Goal: Information Seeking & Learning: Learn about a topic

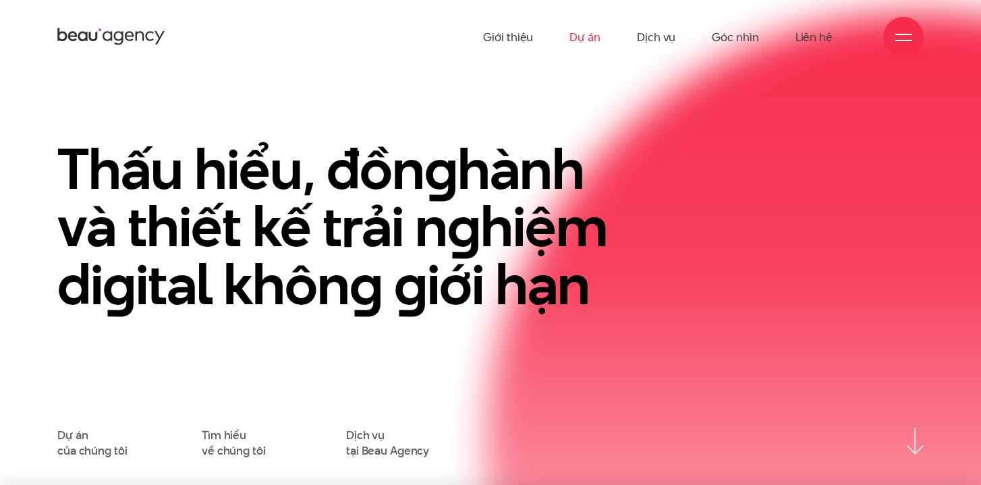
click at [599, 38] on link "Dự án" at bounding box center [585, 37] width 31 height 74
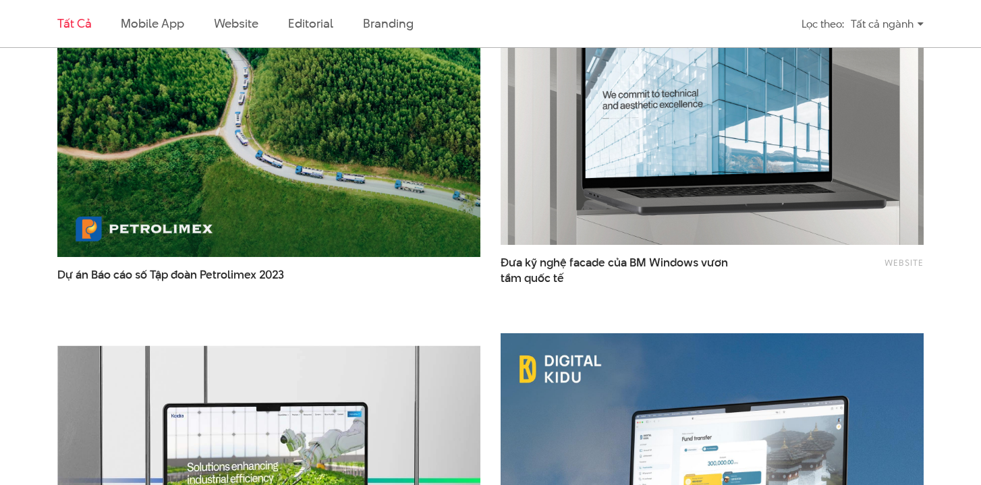
scroll to position [2043, 0]
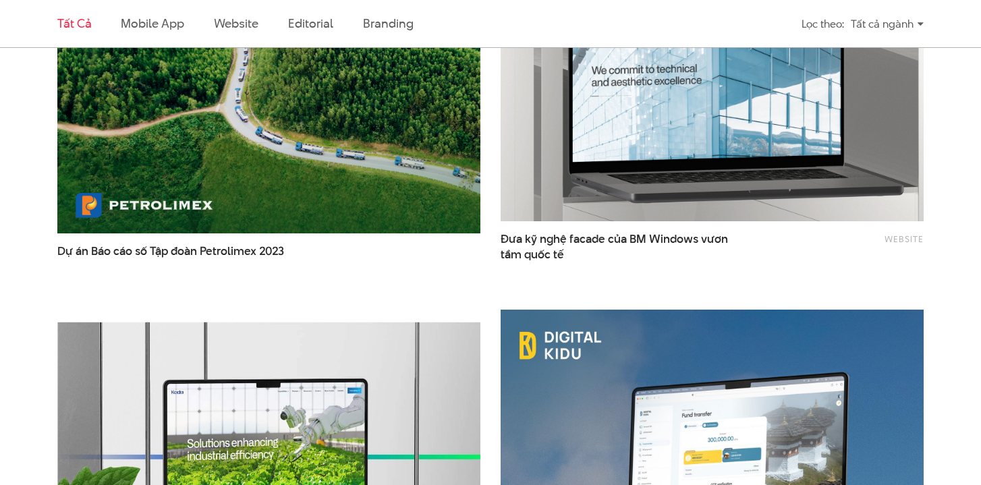
click at [766, 193] on img at bounding box center [713, 80] width 466 height 312
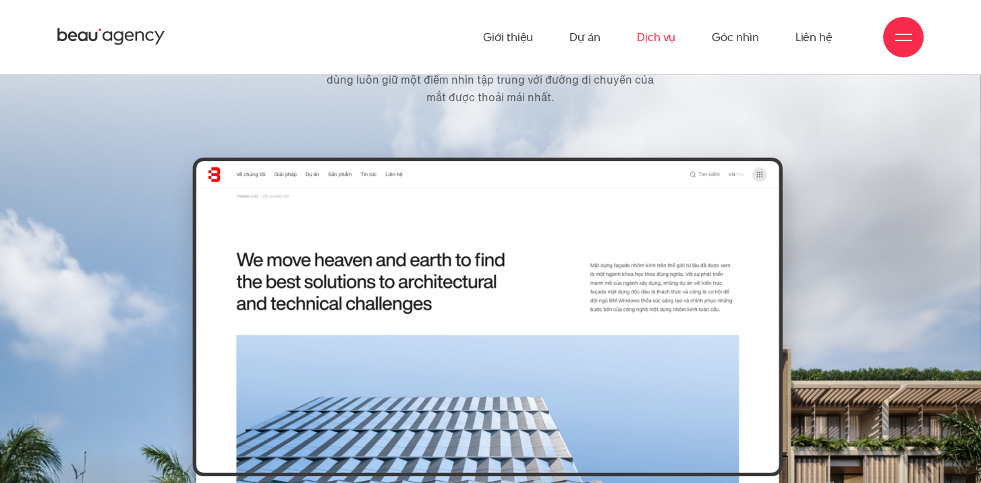
scroll to position [4249, 0]
